Goal: Use online tool/utility: Use online tool/utility

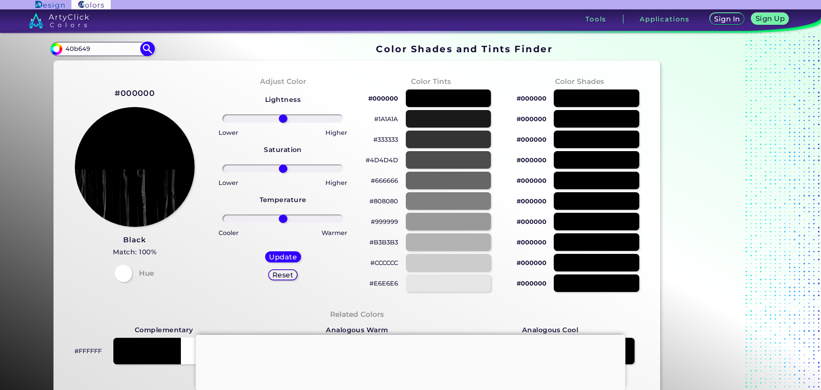
click at [102, 52] on input "40b649" at bounding box center [102, 49] width 80 height 12
click at [147, 49] on img at bounding box center [147, 48] width 15 height 15
type input "#000000"
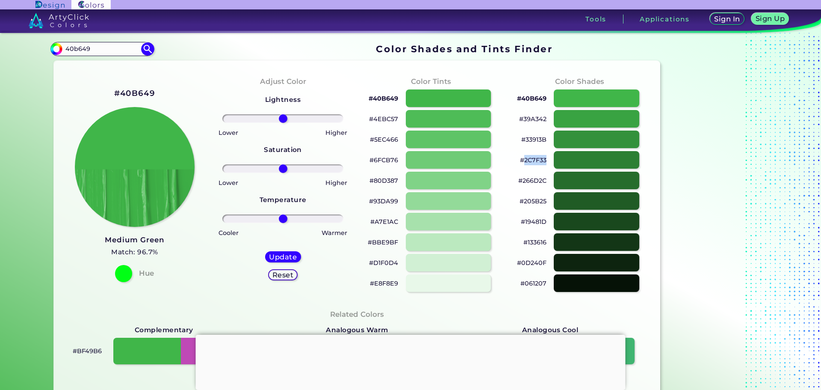
drag, startPoint x: 544, startPoint y: 160, endPoint x: 521, endPoint y: 160, distance: 23.1
click at [521, 160] on p "#2C7F33" at bounding box center [533, 160] width 27 height 10
copy p "2C7F33"
copy p "205B25"
drag, startPoint x: 544, startPoint y: 202, endPoint x: 521, endPoint y: 203, distance: 23.1
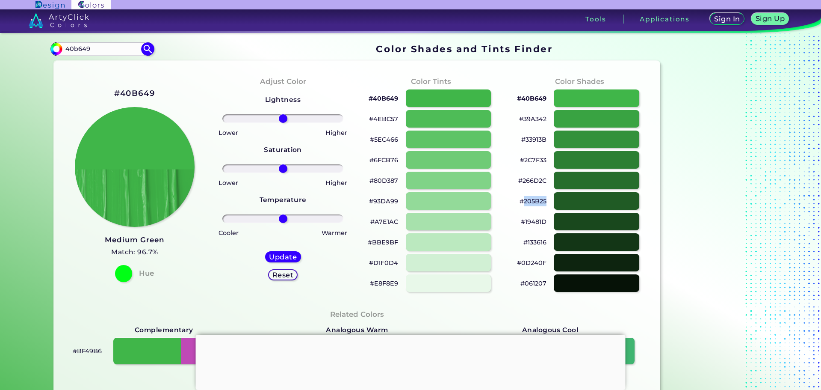
click at [521, 203] on p "#205B25" at bounding box center [533, 201] width 27 height 10
drag, startPoint x: 544, startPoint y: 200, endPoint x: 520, endPoint y: 201, distance: 24.0
click at [520, 201] on p "#205B25" at bounding box center [533, 201] width 27 height 10
copy p "205B25"
